Goal: Transaction & Acquisition: Book appointment/travel/reservation

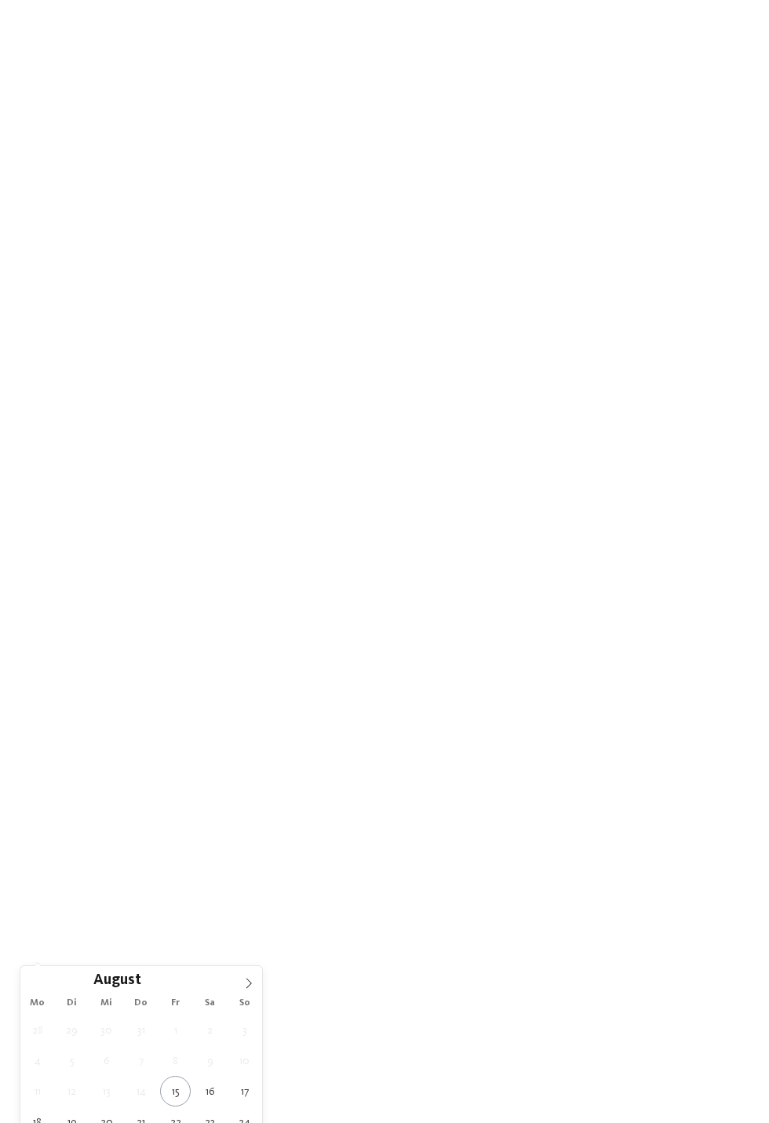
click at [248, 978] on icon at bounding box center [248, 983] width 11 height 11
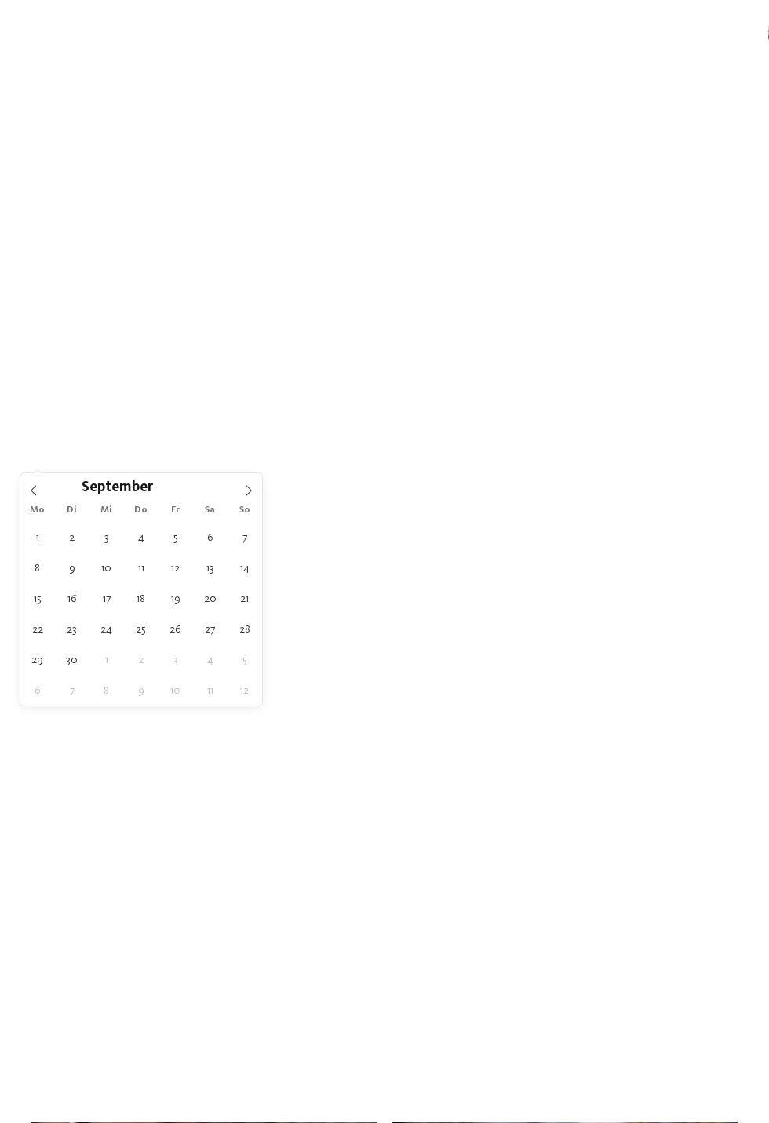
click at [246, 481] on span at bounding box center [249, 486] width 27 height 27
type div "01.11.2025"
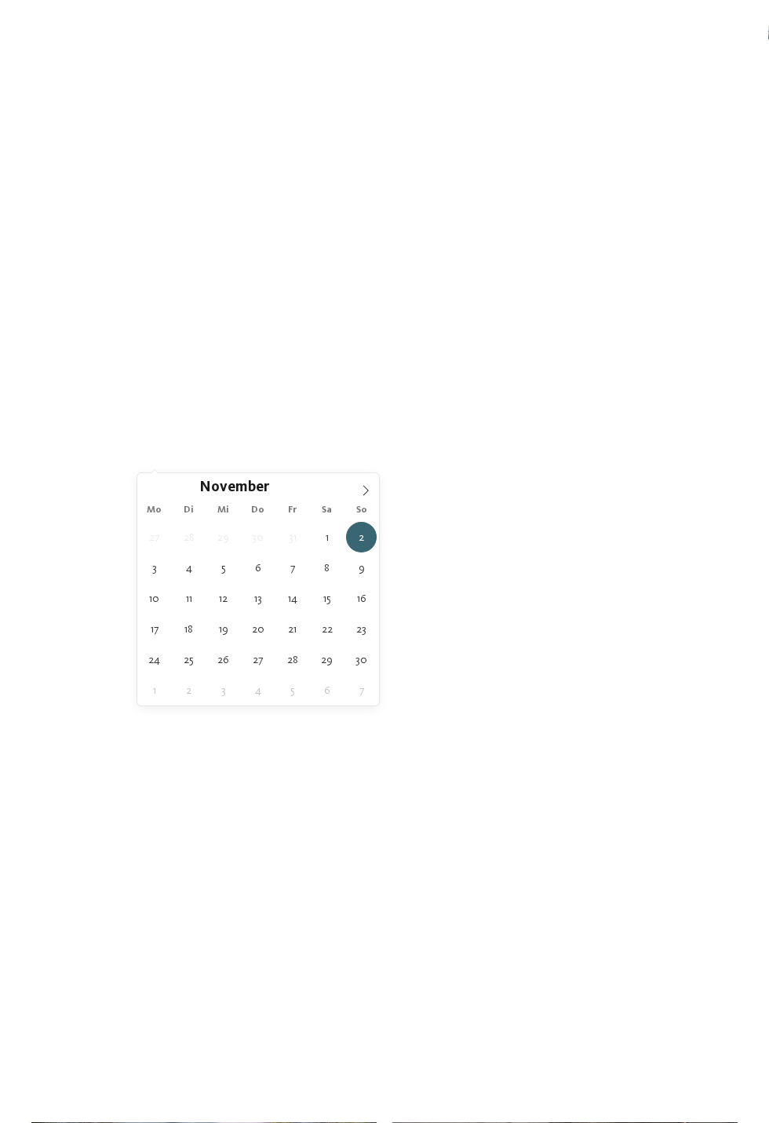
type div "08.11.2025"
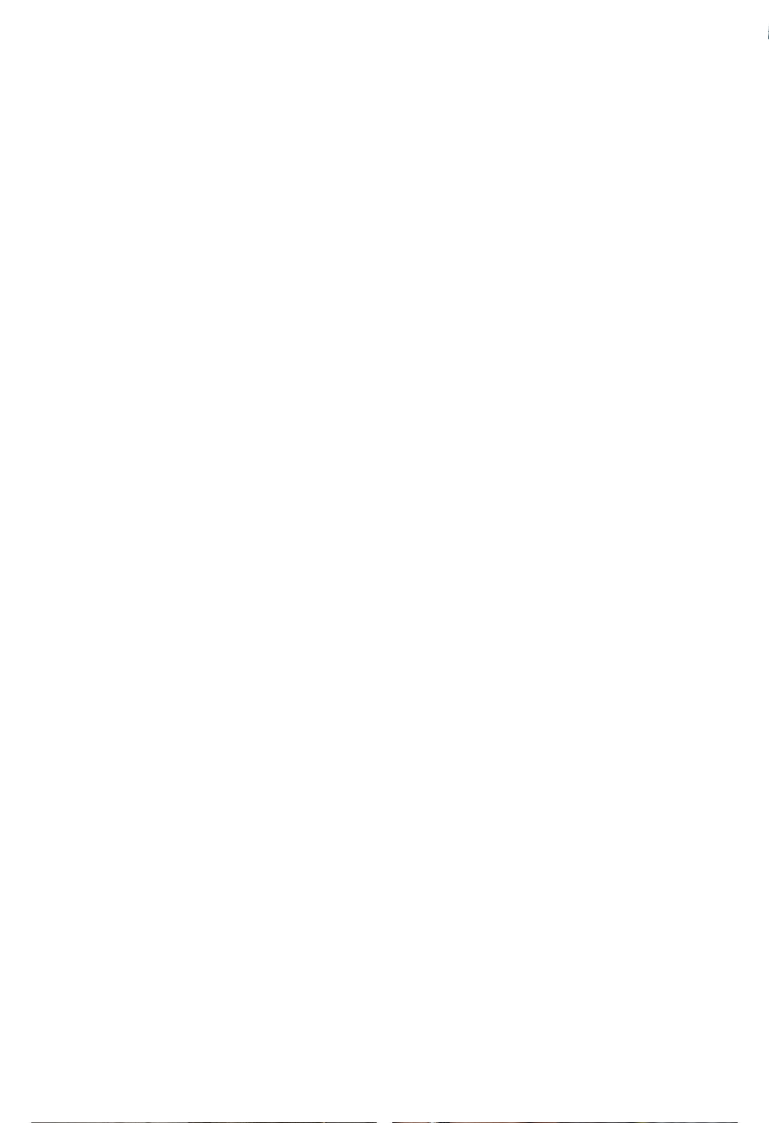
click at [707, 390] on link "Hotel finden" at bounding box center [693, 376] width 112 height 27
click at [436, 617] on div "€ € € €" at bounding box center [565, 627] width 314 height 27
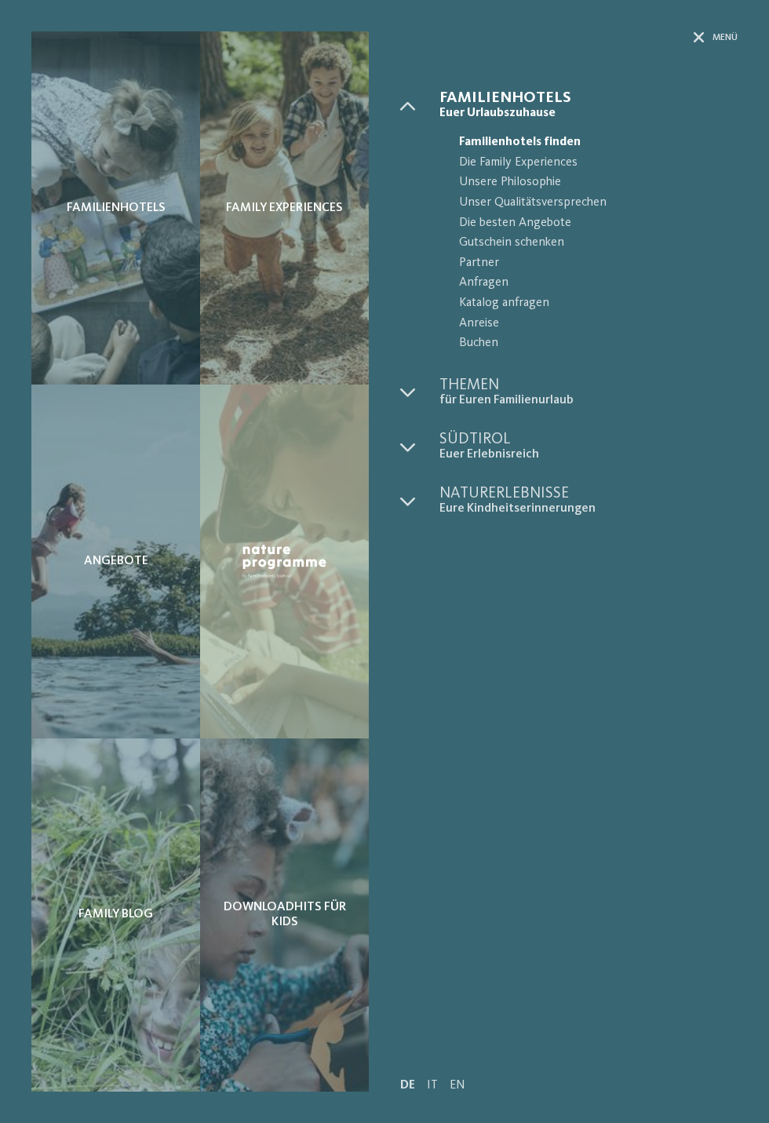
click at [484, 342] on span "Buchen" at bounding box center [598, 344] width 279 height 20
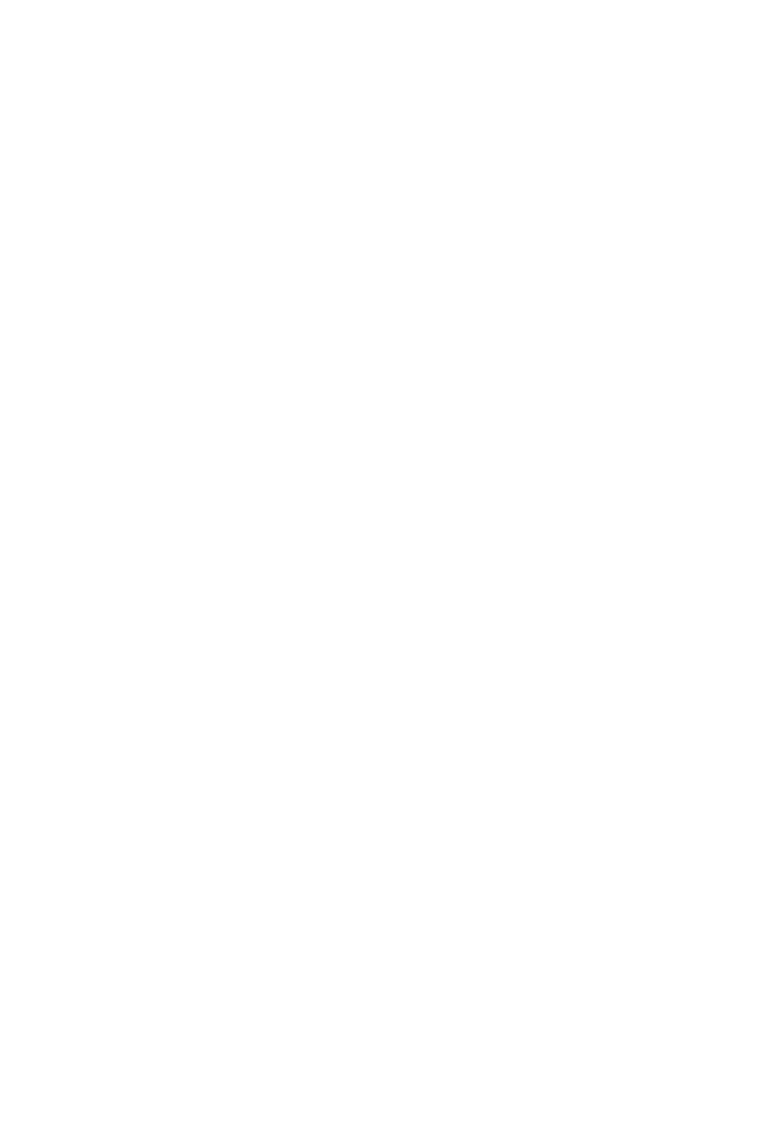
click at [338, 264] on input "Anreise" at bounding box center [319, 266] width 108 height 35
click at [436, 309] on span "Nächster Monat" at bounding box center [442, 306] width 16 height 16
click at [440, 303] on span "Nächster Monat" at bounding box center [441, 306] width 16 height 16
click at [433, 302] on span "Nächster Monat" at bounding box center [440, 306] width 16 height 16
click at [414, 363] on div "1" at bounding box center [415, 364] width 25 height 30
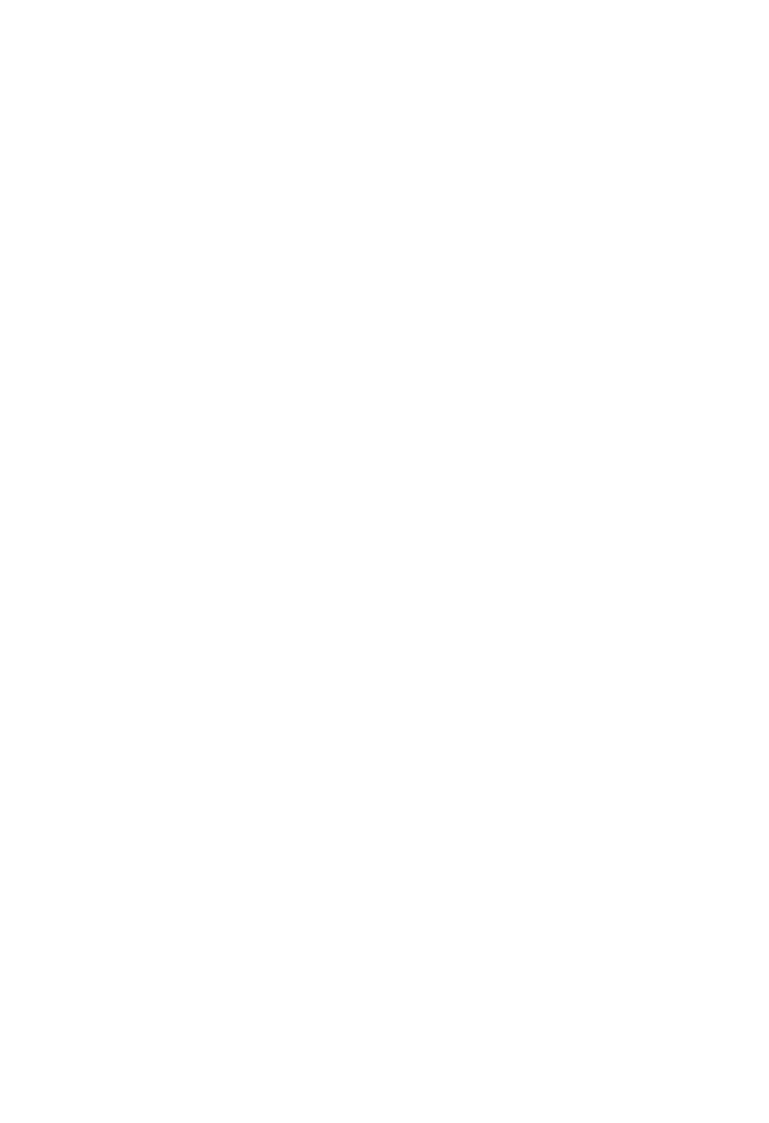
type input "**********"
click at [440, 390] on div "8" at bounding box center [441, 394] width 25 height 30
type input "**********"
click at [580, 262] on button "2 Gäste – 1 Zimmer" at bounding box center [559, 266] width 108 height 35
select select "*"
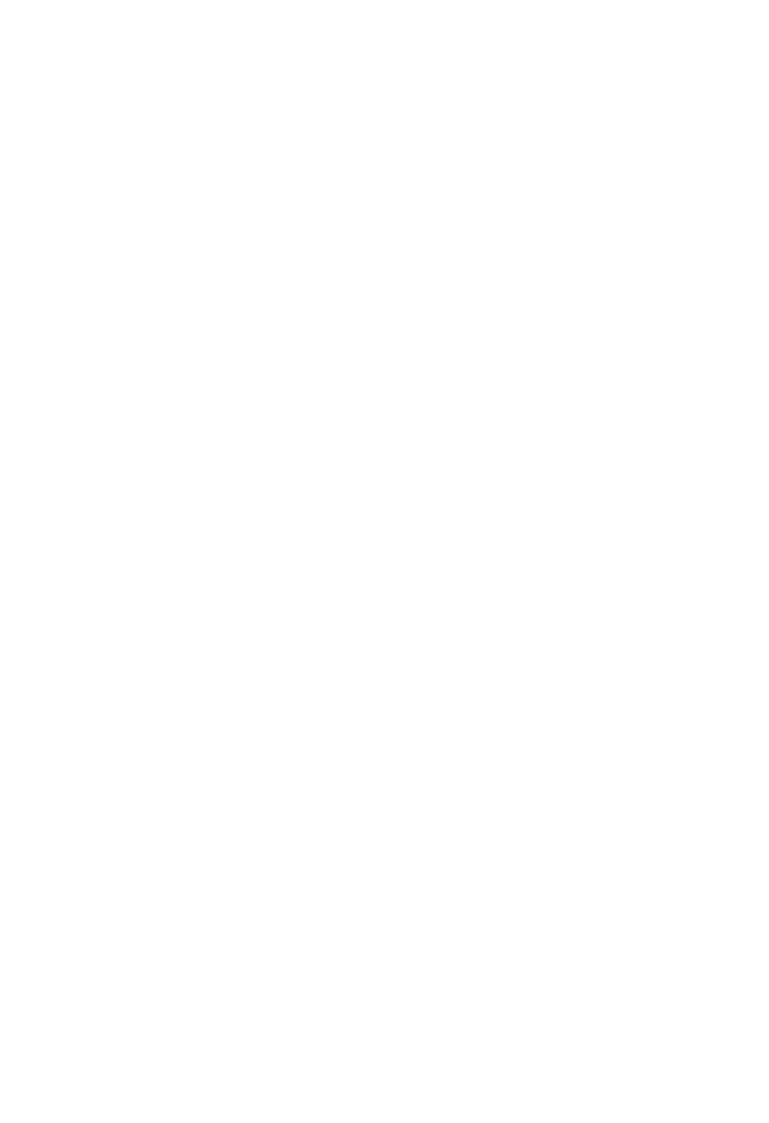
click at [570, 364] on select "* * * * * * * *" at bounding box center [536, 372] width 113 height 30
select select "*"
click at [529, 529] on select "**********" at bounding box center [473, 525] width 239 height 30
click at [697, 261] on button "Suchen" at bounding box center [678, 267] width 108 height 35
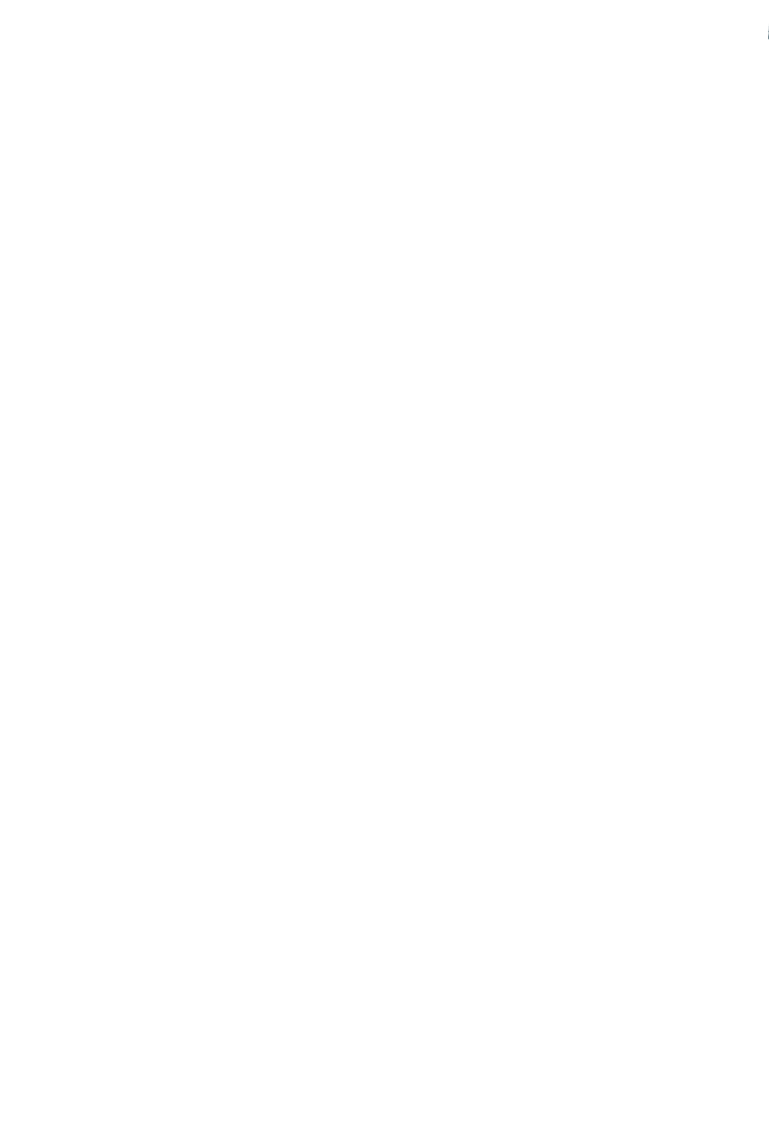
scroll to position [912, 0]
click at [675, 427] on icon at bounding box center [686, 413] width 34 height 27
click at [371, 663] on link "Family Home [GEOGRAPHIC_DATA]" at bounding box center [410, 662] width 290 height 16
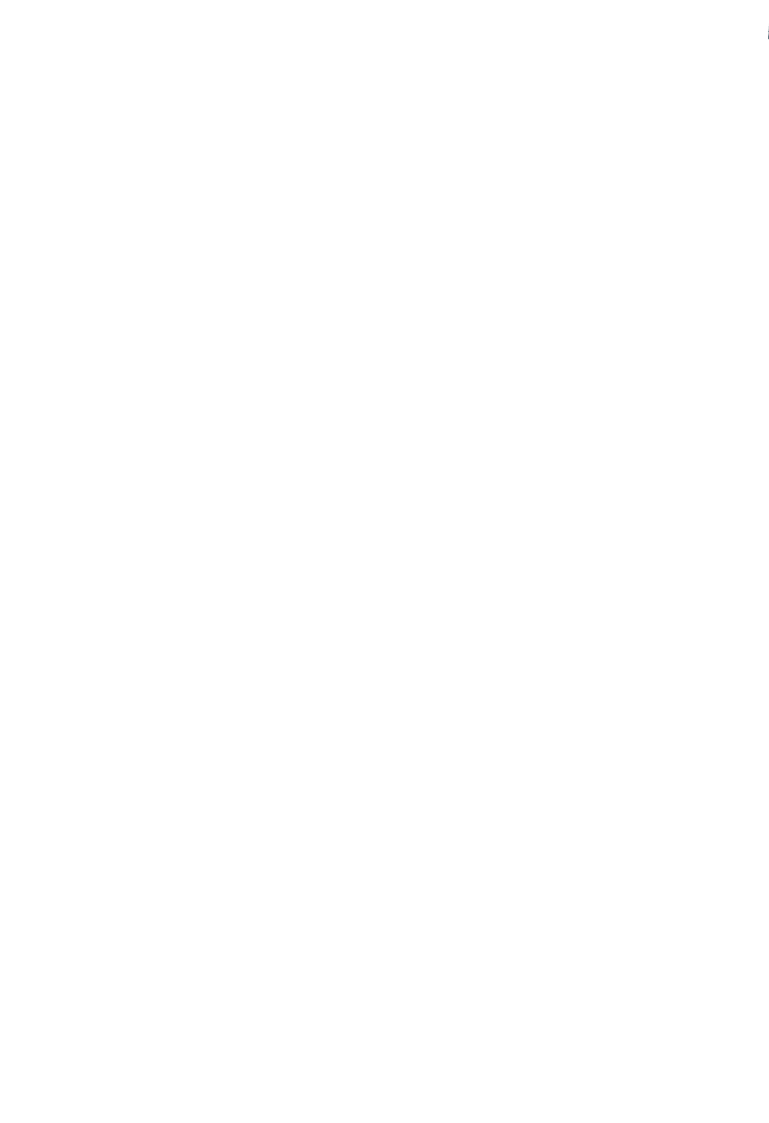
select select "*"
select select "**********"
click at [703, 351] on div "22" at bounding box center [659, 364] width 155 height 104
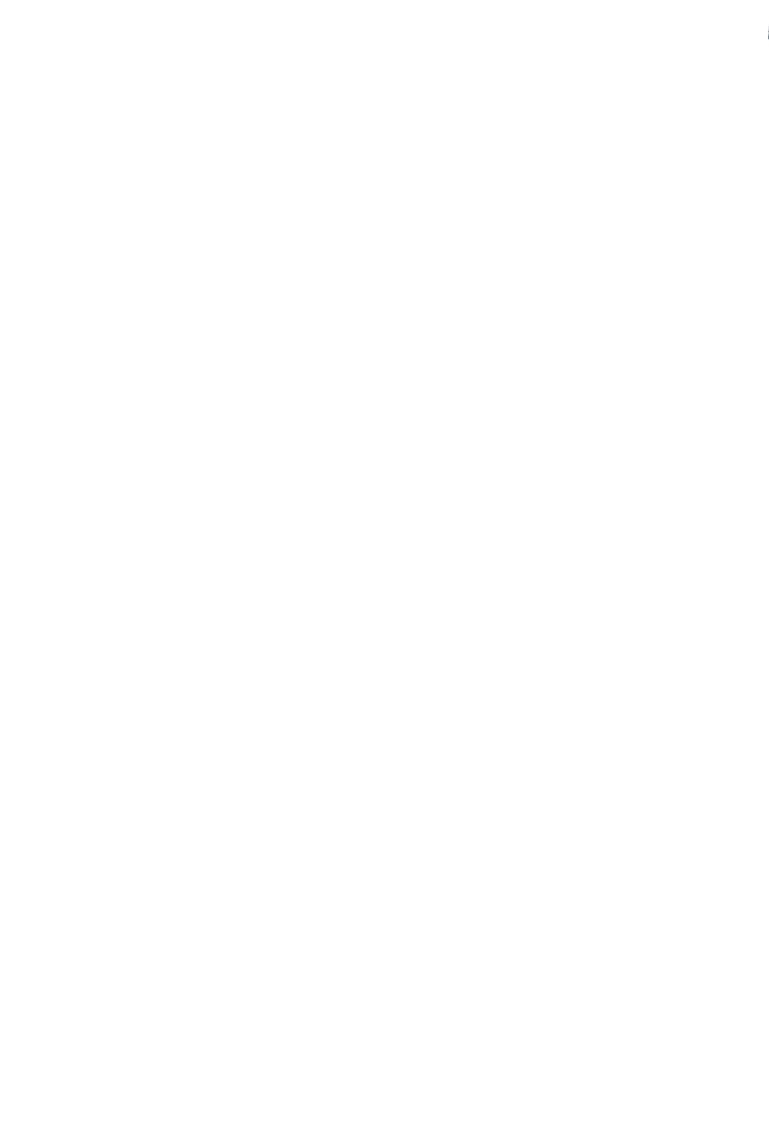
click at [404, 1107] on link "2" at bounding box center [404, 1107] width 38 height 13
click at [366, 769] on link "1" at bounding box center [366, 769] width 38 height 13
click at [166, 498] on img at bounding box center [137, 490] width 212 height 159
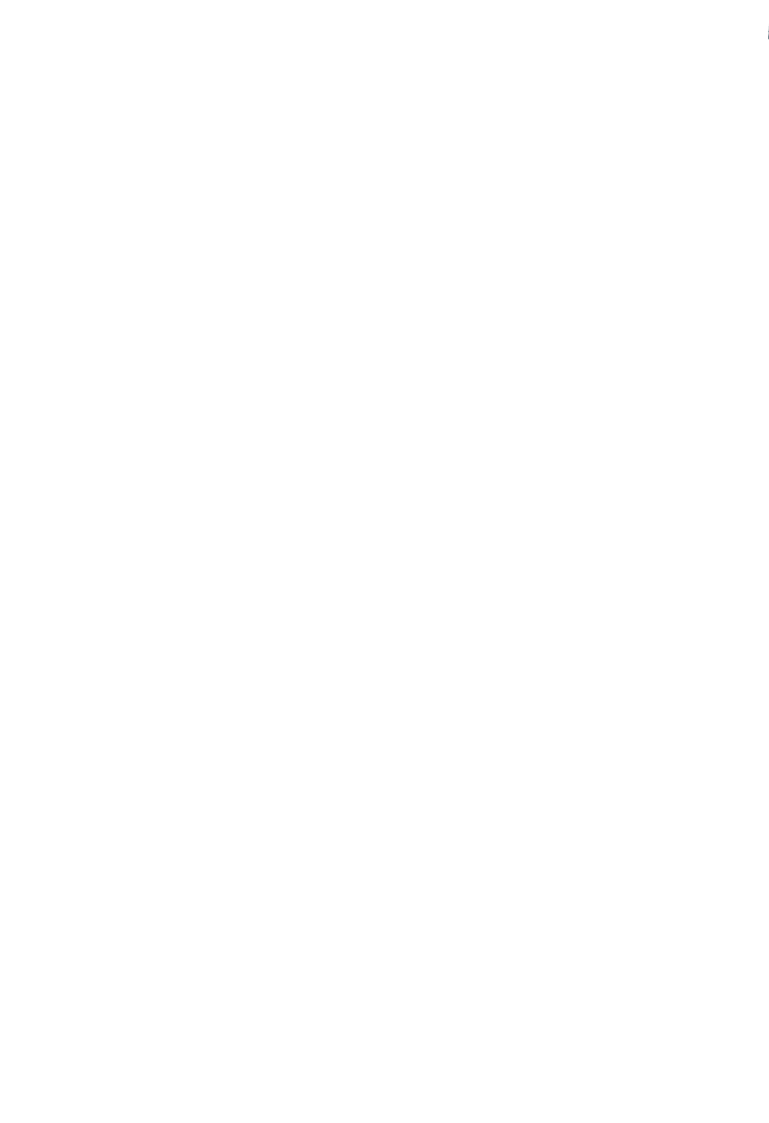
scroll to position [214, 0]
select select "*"
select select "**********"
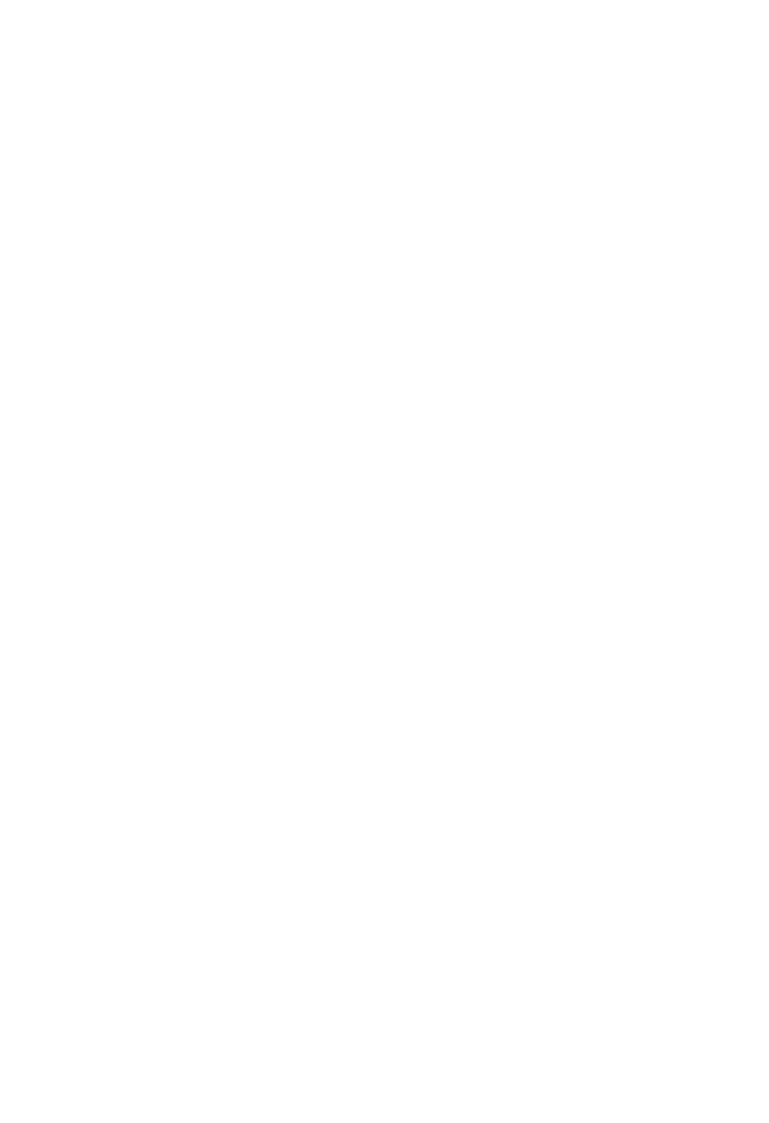
click at [359, 490] on link "Tyrol Family Retreat" at bounding box center [357, 490] width 184 height 16
select select "*"
select select "**********"
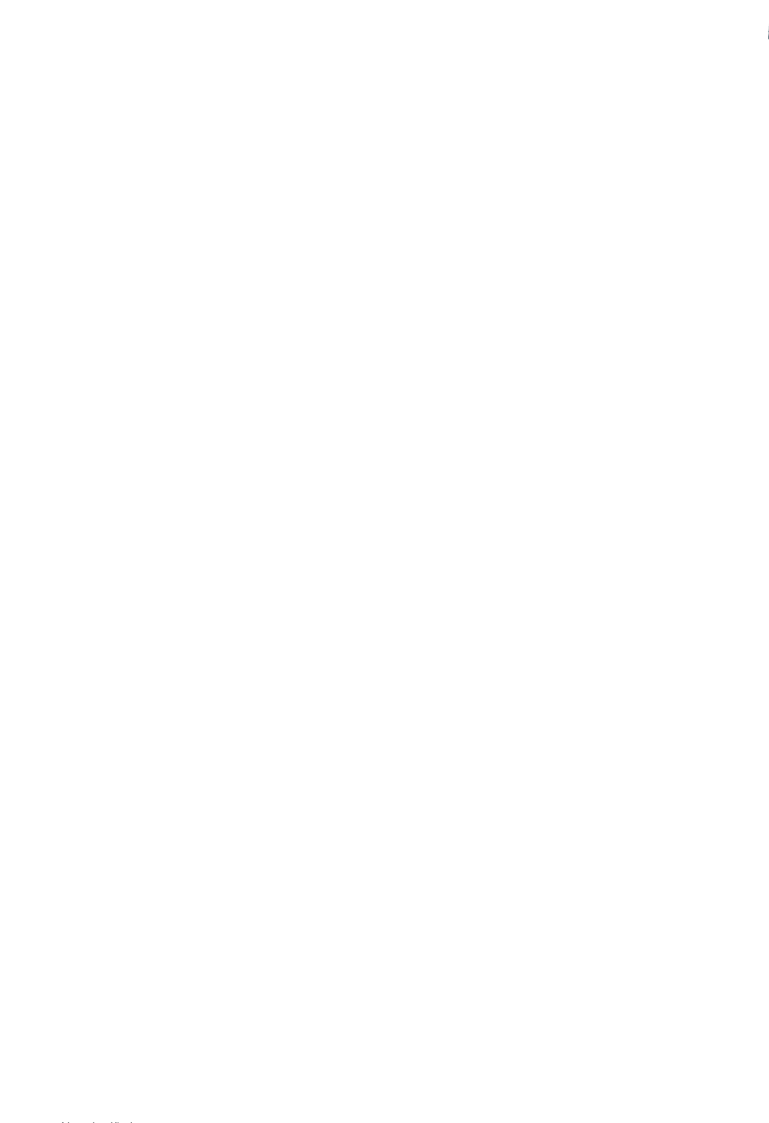
select select "**********"
click at [707, 257] on img at bounding box center [659, 261] width 155 height 104
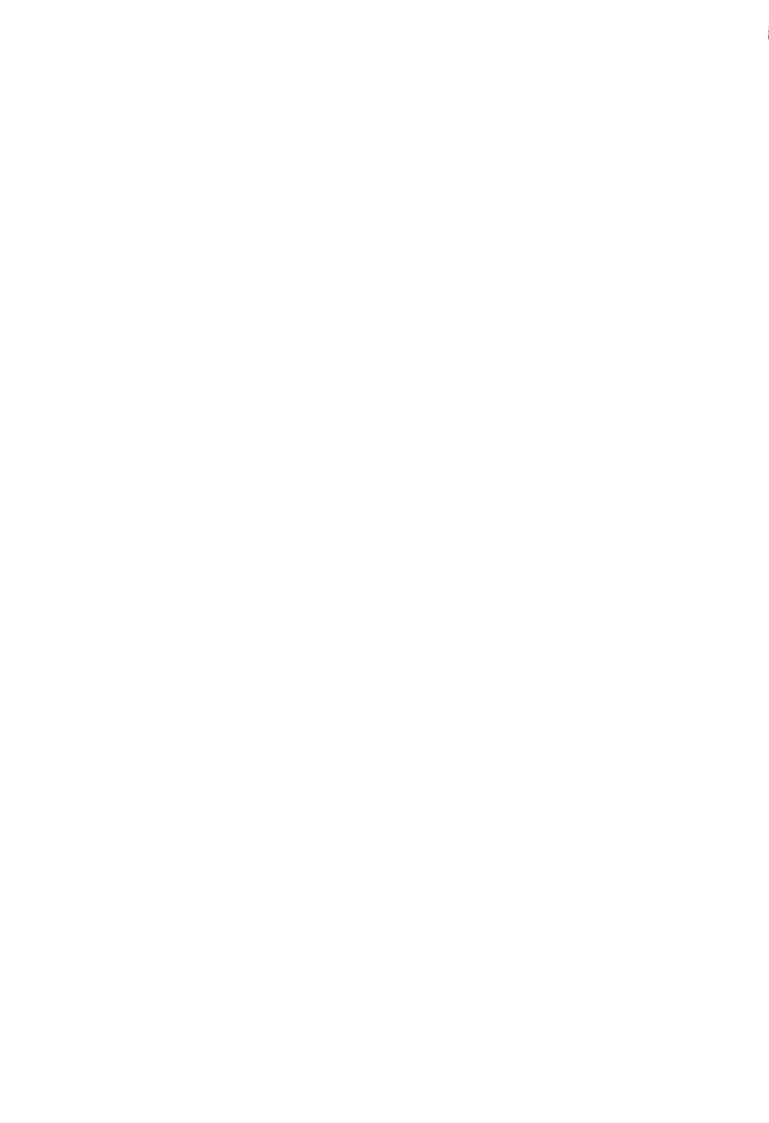
scroll to position [1152, 0]
click at [272, 398] on link "Mehr lesen" at bounding box center [254, 395] width 54 height 13
click at [143, 718] on div "Nur Übernachtung" at bounding box center [134, 710] width 109 height 18
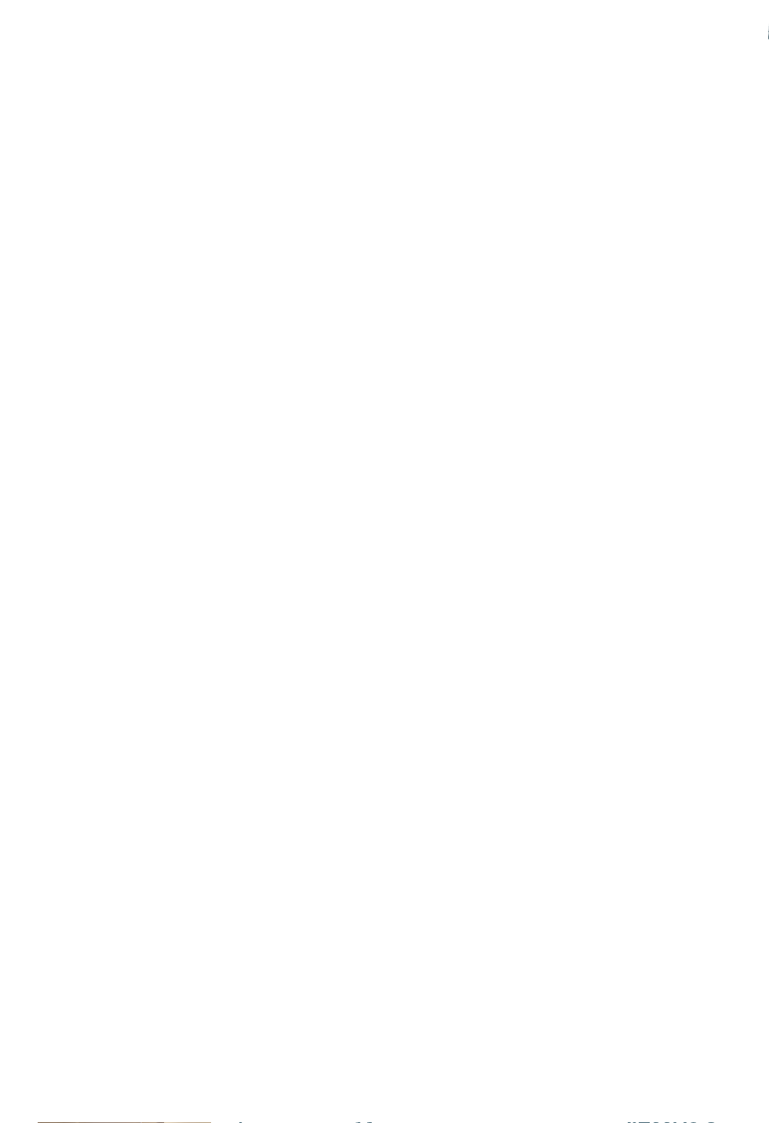
click at [65, 755] on link "Mehr lesen" at bounding box center [58, 751] width 54 height 13
select select "*"
select select "**********"
